Goal: Task Accomplishment & Management: Manage account settings

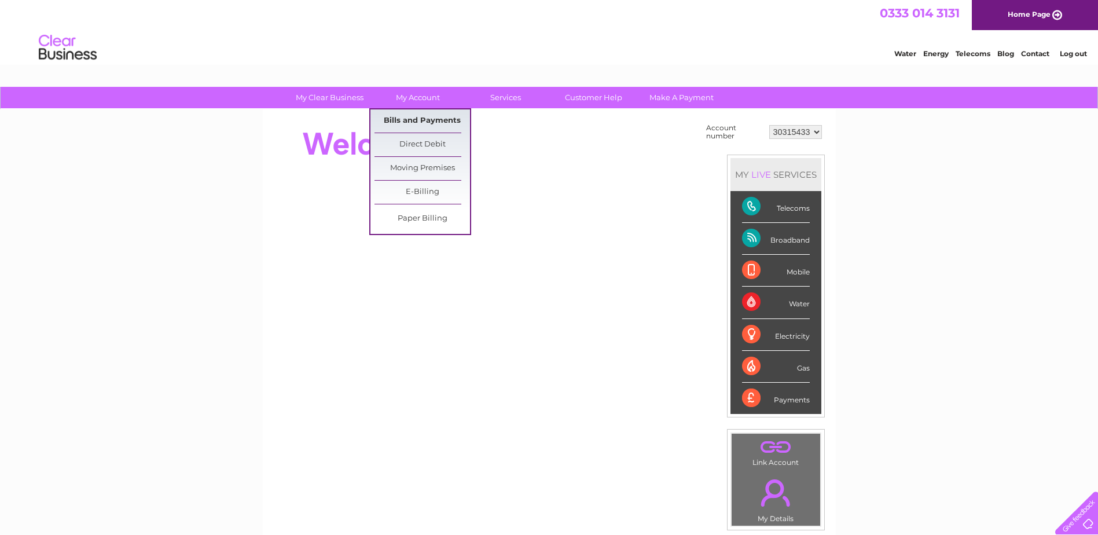
click at [422, 120] on link "Bills and Payments" at bounding box center [421, 120] width 95 height 23
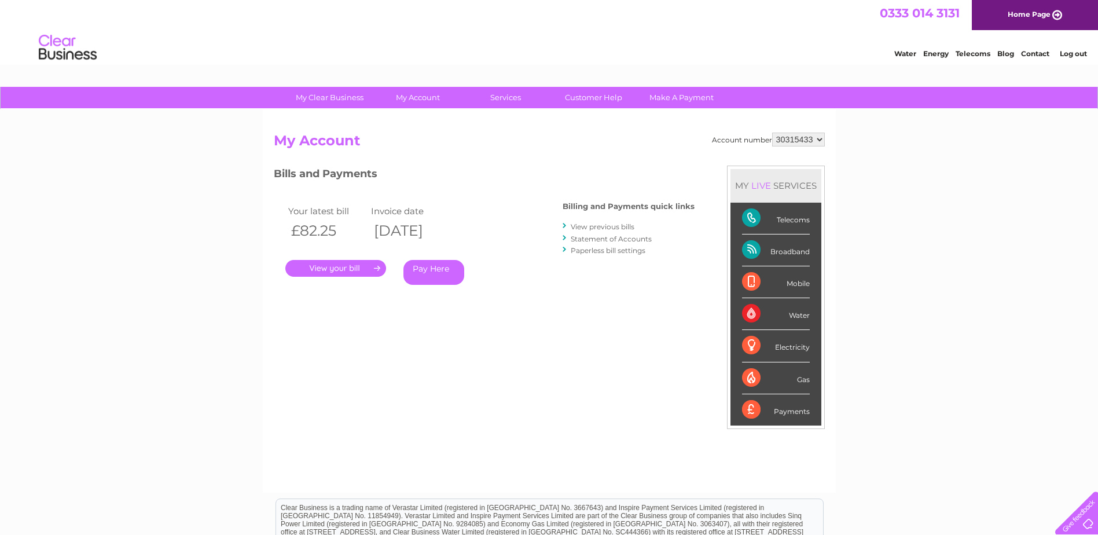
click at [564, 226] on div at bounding box center [564, 225] width 5 height 11
click at [576, 226] on link "View previous bills" at bounding box center [603, 226] width 64 height 9
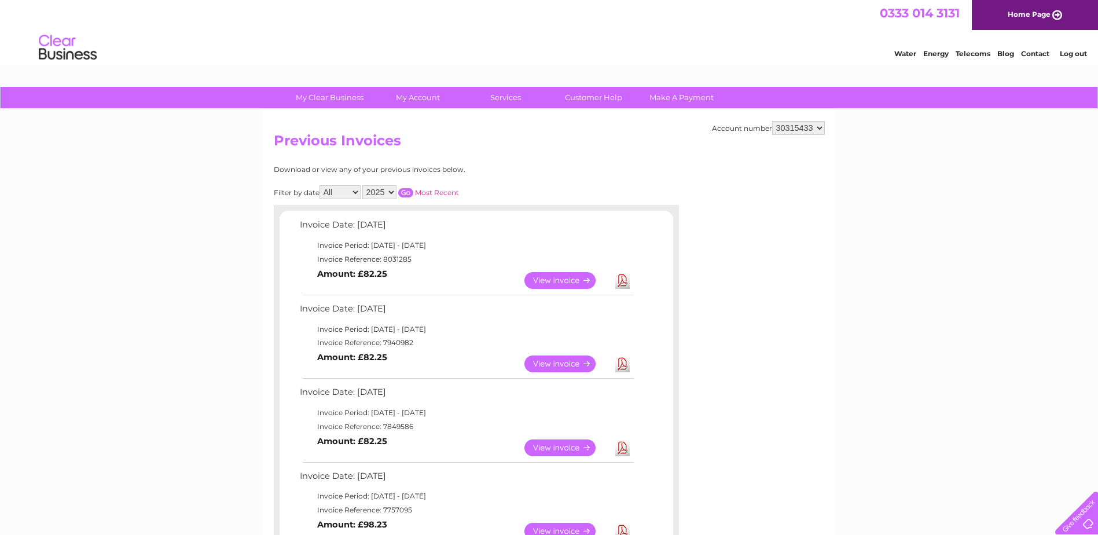
click at [387, 191] on select "2025" at bounding box center [379, 192] width 34 height 14
click at [356, 194] on select "All March April May June July August" at bounding box center [339, 192] width 41 height 14
click at [558, 277] on link "View" at bounding box center [566, 280] width 85 height 17
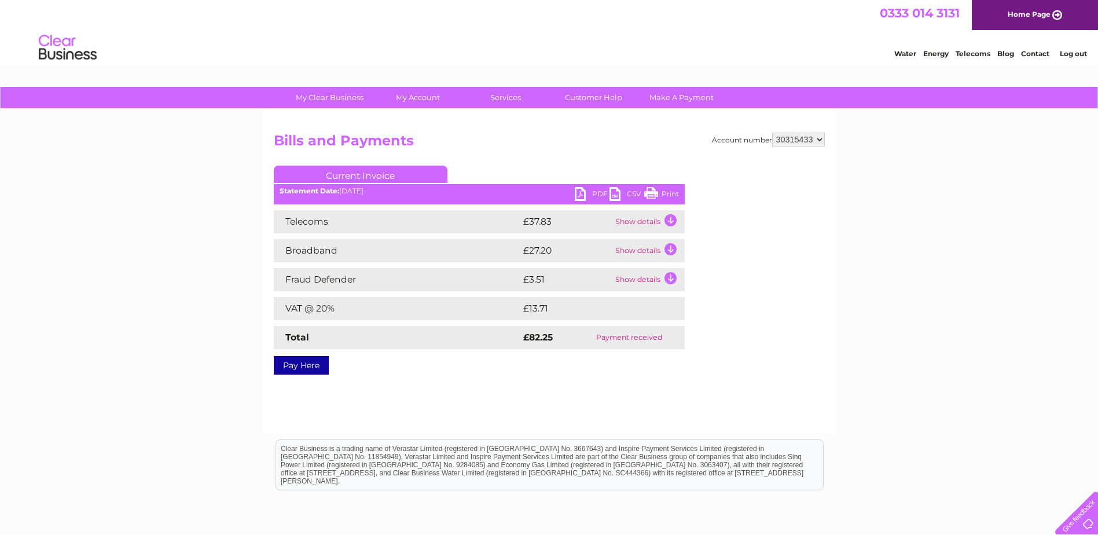
click at [634, 222] on td "Show details" at bounding box center [648, 221] width 72 height 23
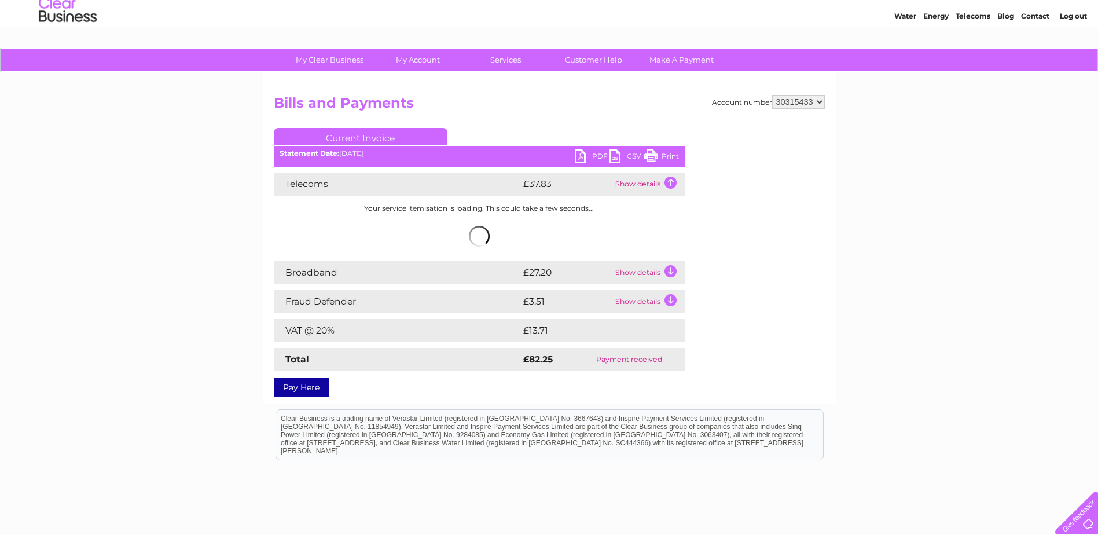
scroll to position [58, 0]
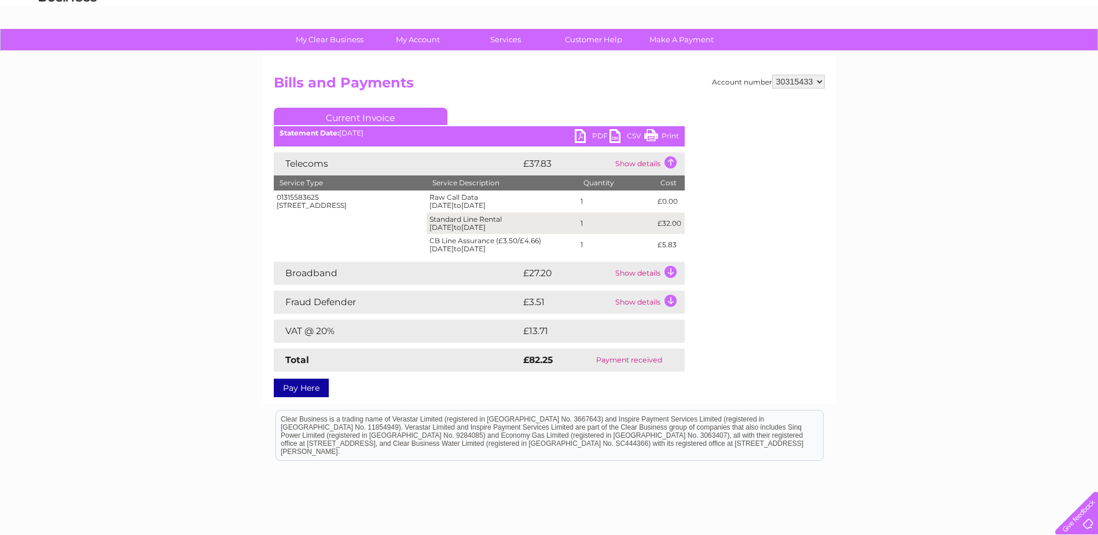
click at [674, 270] on td "Show details" at bounding box center [648, 273] width 72 height 23
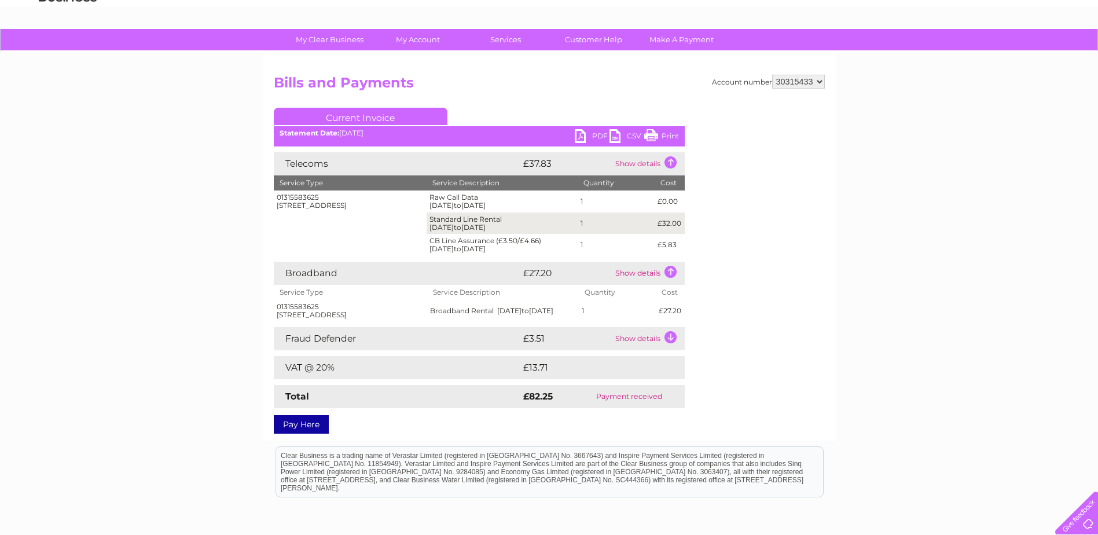
click at [593, 135] on link "PDF" at bounding box center [592, 137] width 35 height 17
